Goal: Information Seeking & Learning: Check status

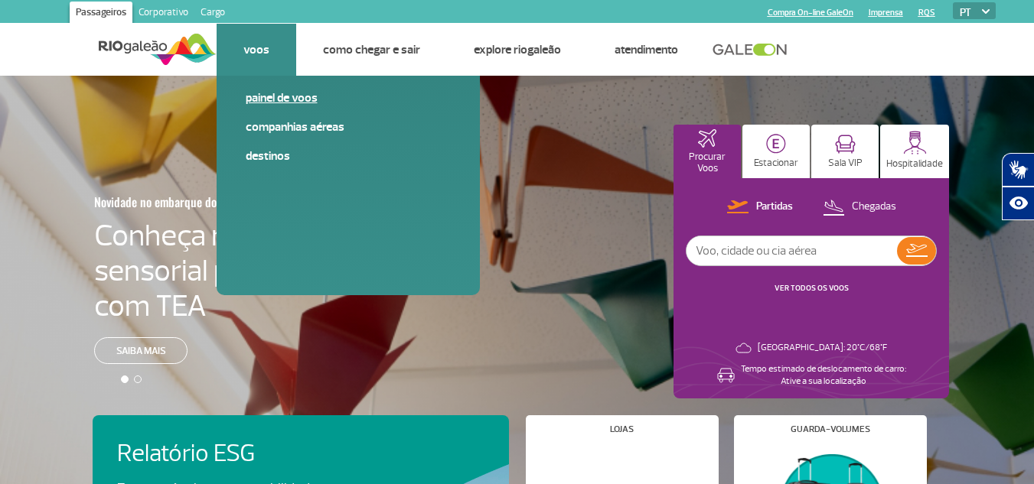
click at [259, 93] on link "Painel de voos" at bounding box center [348, 98] width 205 height 17
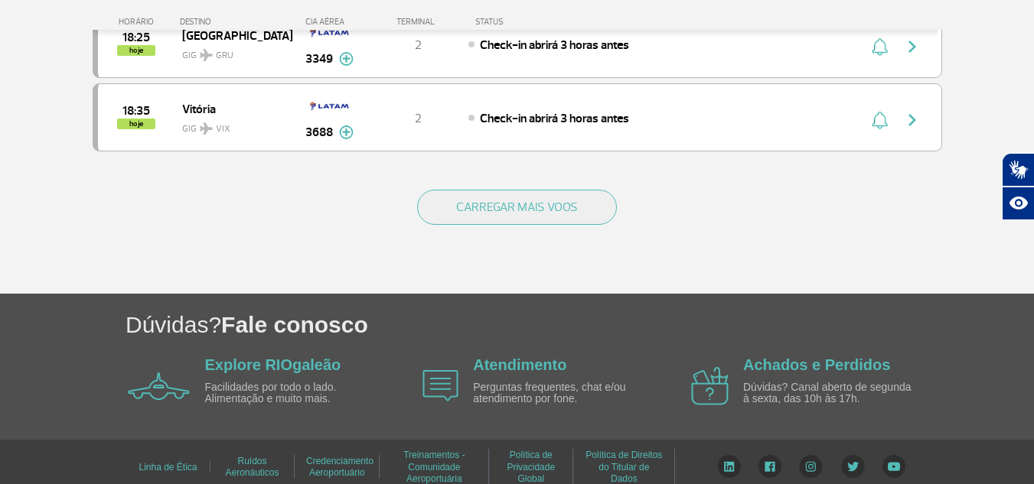
scroll to position [1589, 0]
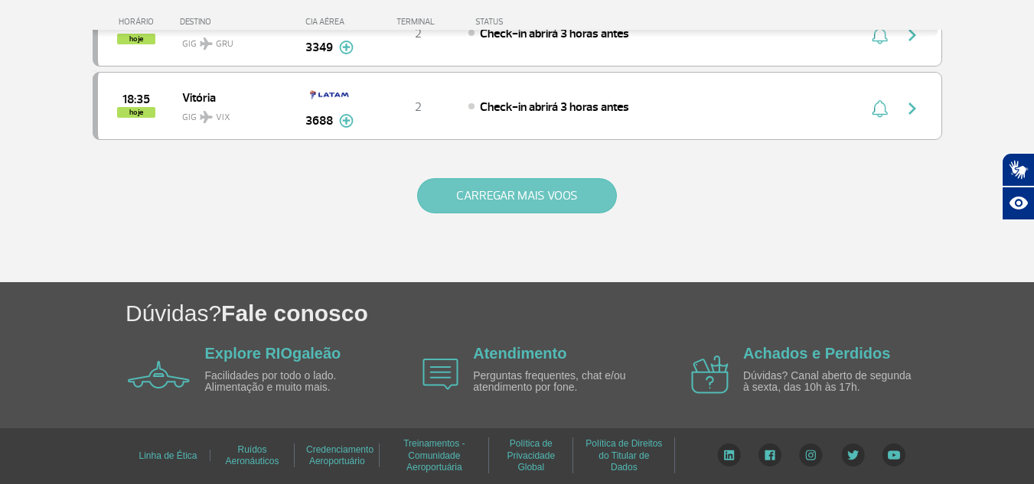
click at [537, 210] on button "CARREGAR MAIS VOOS" at bounding box center [517, 195] width 200 height 35
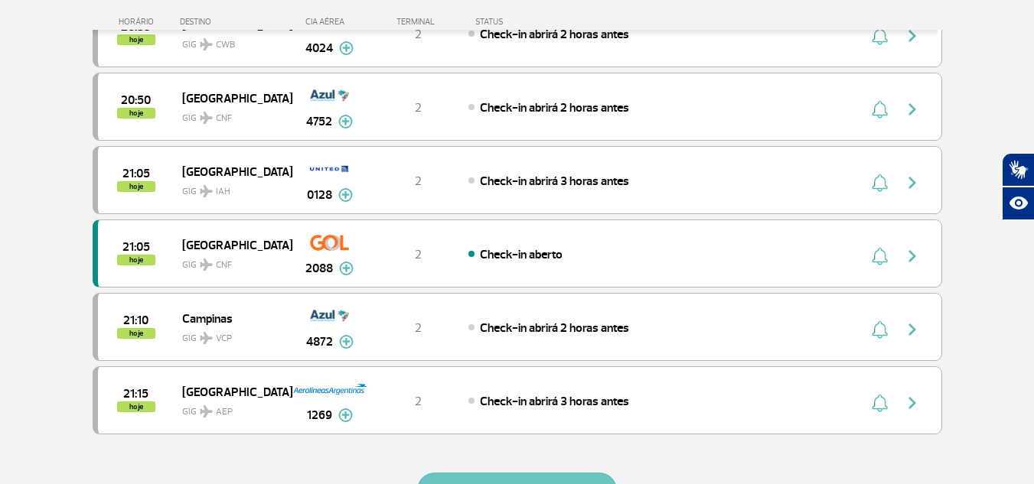
scroll to position [2813, 0]
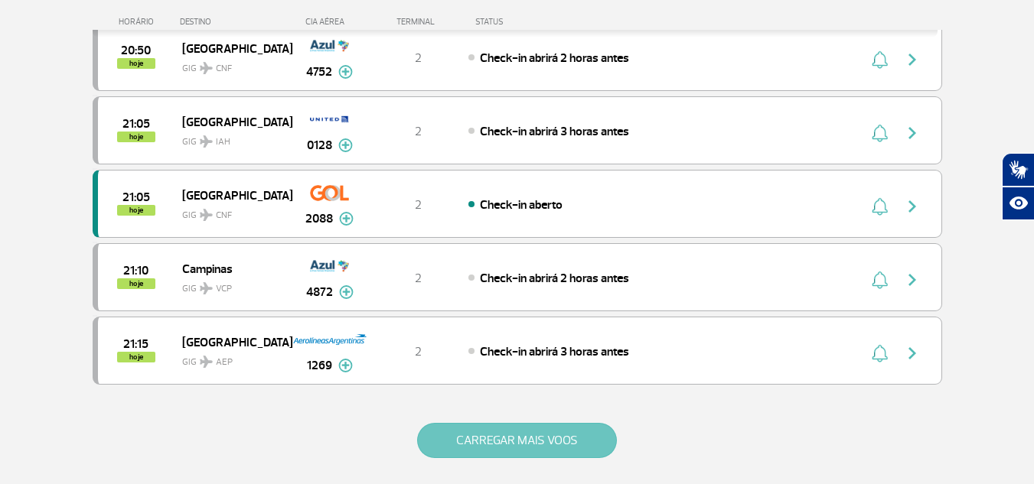
click at [551, 429] on button "CARREGAR MAIS VOOS" at bounding box center [517, 440] width 200 height 35
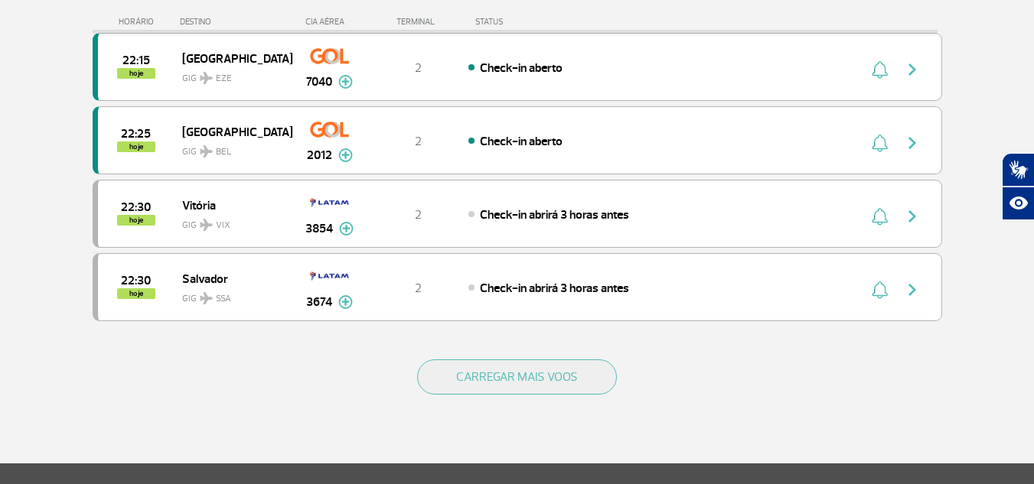
scroll to position [4420, 0]
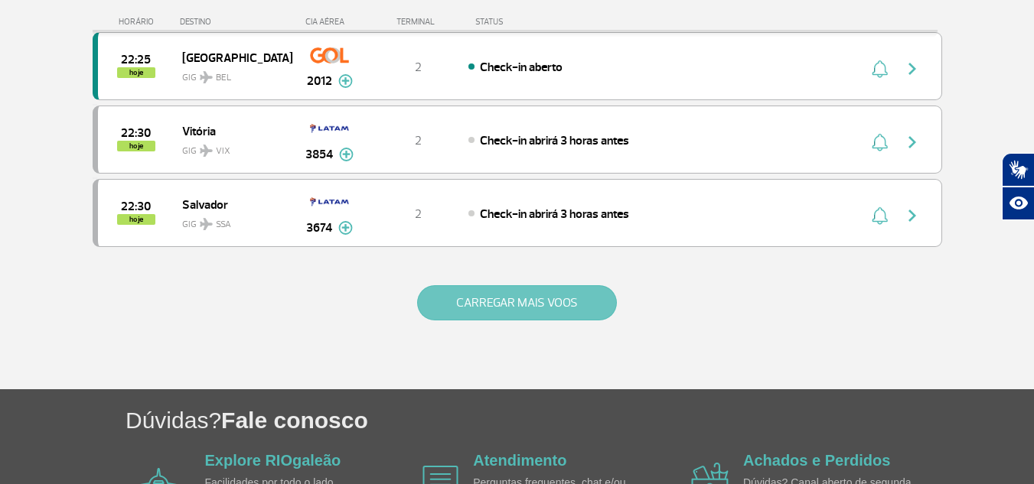
click at [595, 305] on button "CARREGAR MAIS VOOS" at bounding box center [517, 302] width 200 height 35
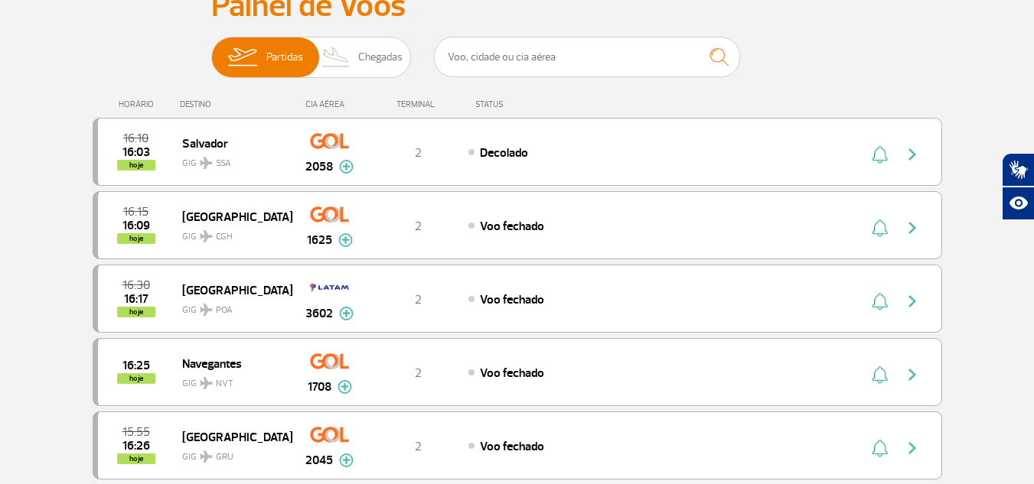
scroll to position [15, 0]
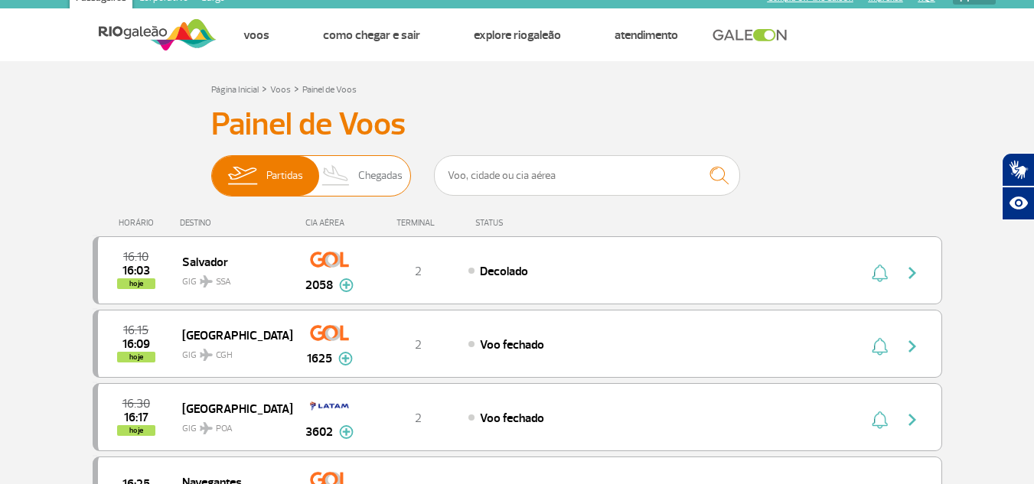
click at [385, 164] on span "Chegadas" at bounding box center [380, 176] width 44 height 40
click at [211, 168] on input "Partidas Chegadas" at bounding box center [211, 168] width 0 height 0
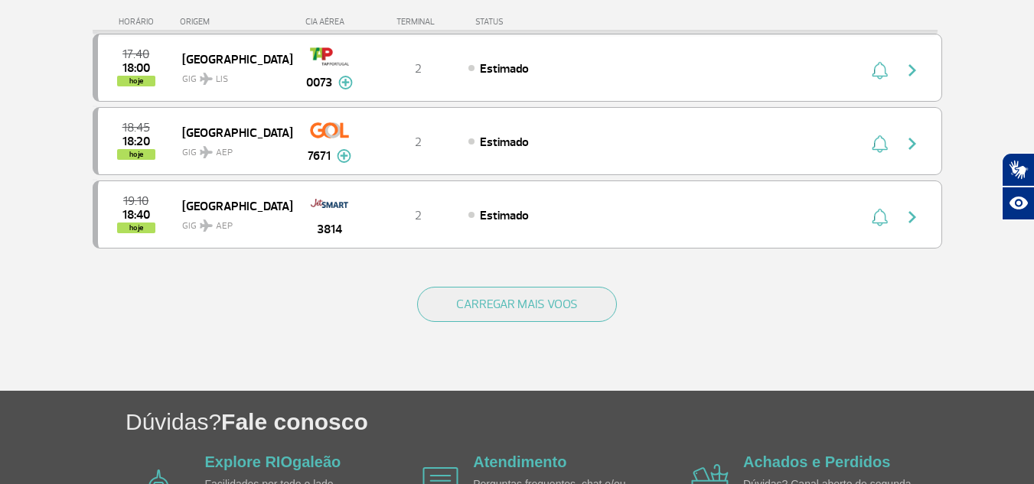
scroll to position [1487, 0]
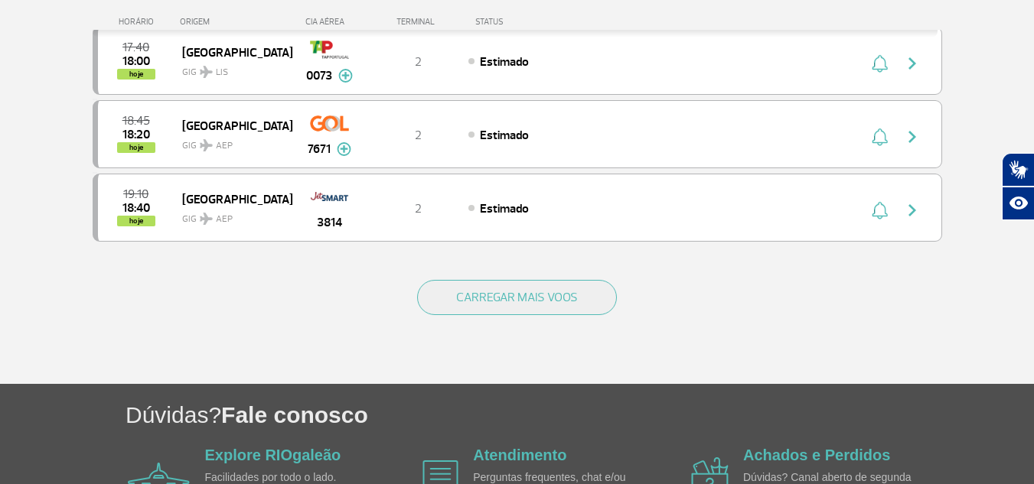
click at [579, 316] on div "CARREGAR MAIS VOOS" at bounding box center [517, 322] width 849 height 123
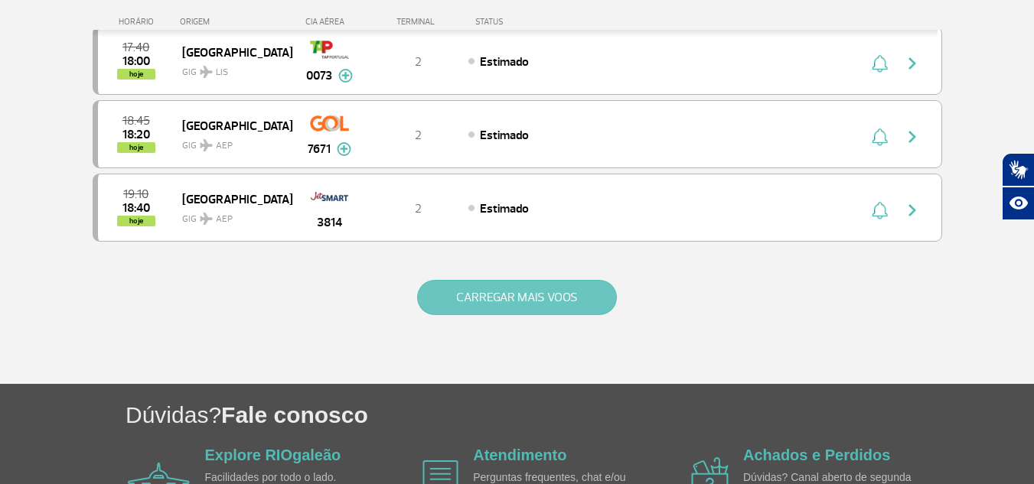
click at [589, 313] on button "CARREGAR MAIS VOOS" at bounding box center [517, 297] width 200 height 35
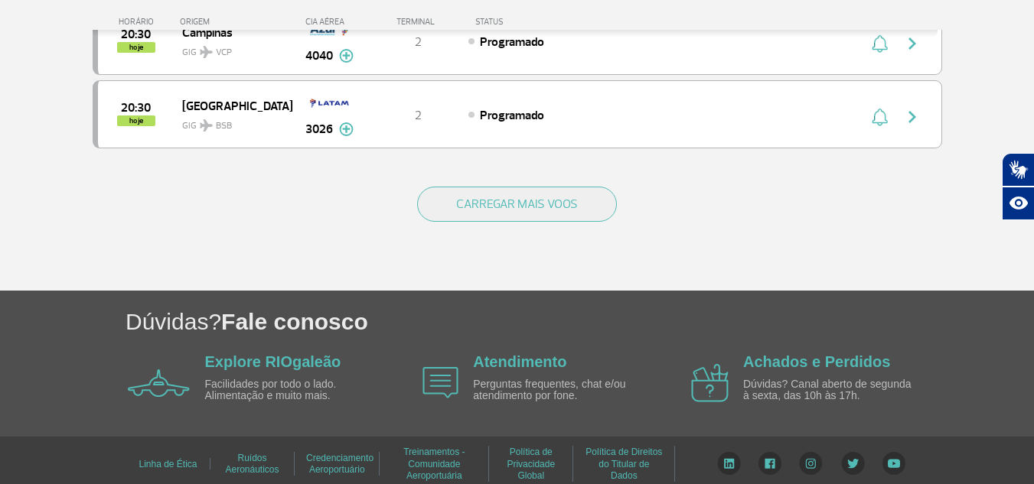
scroll to position [3058, 0]
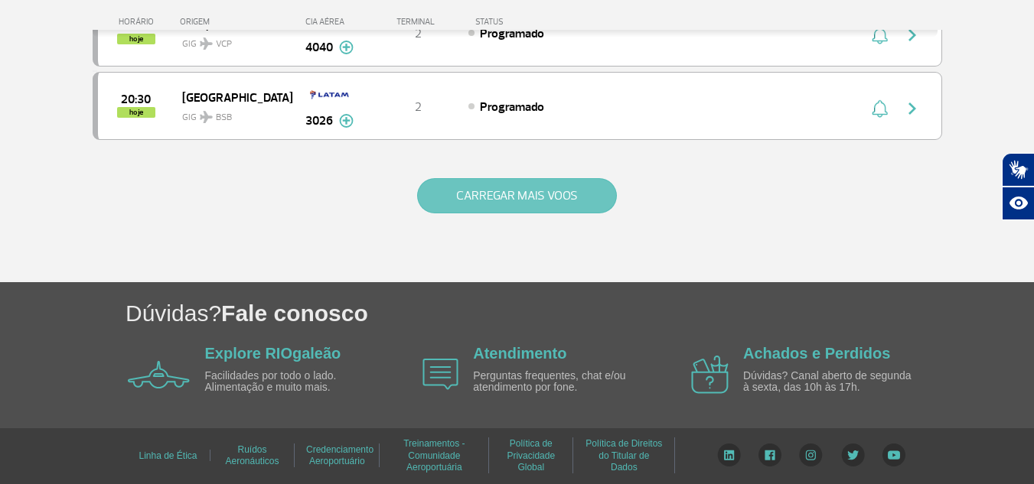
click at [479, 201] on button "CARREGAR MAIS VOOS" at bounding box center [517, 195] width 200 height 35
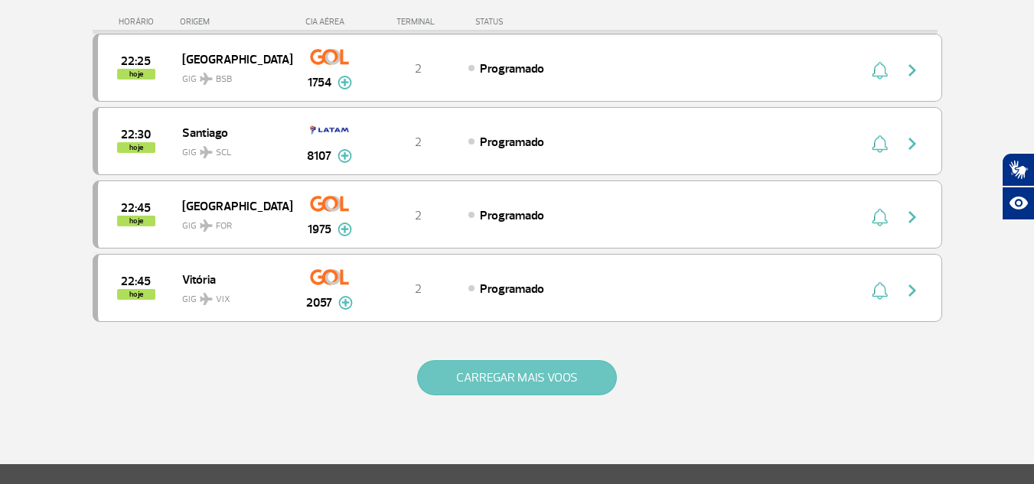
scroll to position [4435, 0]
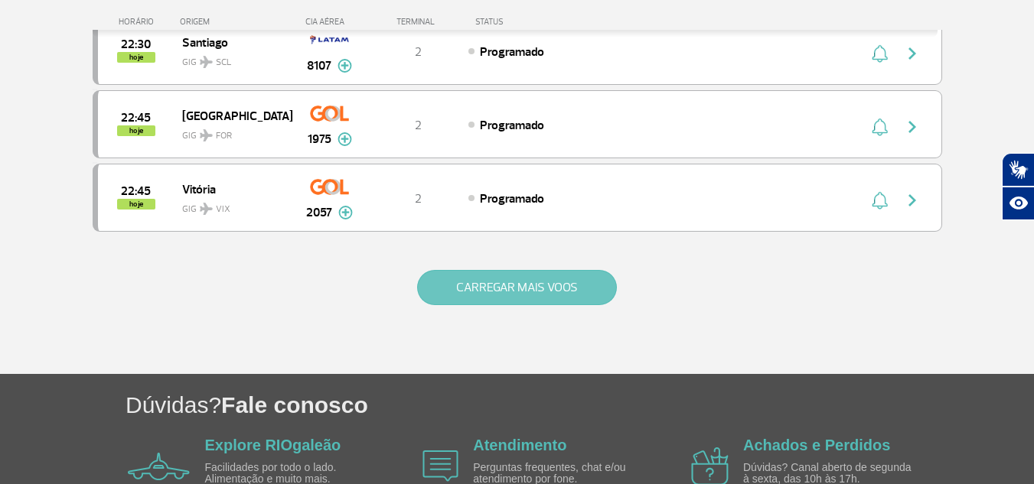
click at [516, 293] on button "CARREGAR MAIS VOOS" at bounding box center [517, 287] width 200 height 35
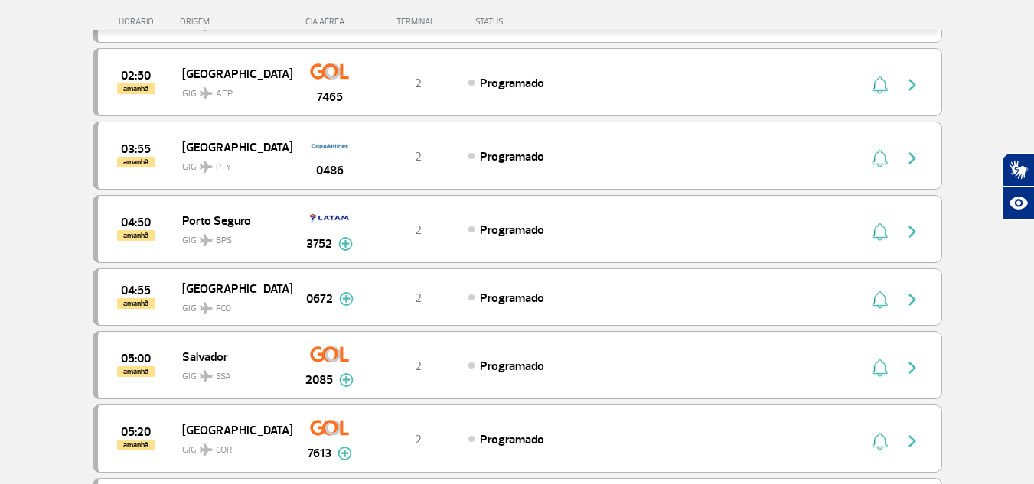
scroll to position [5660, 0]
